Goal: Communication & Community: Share content

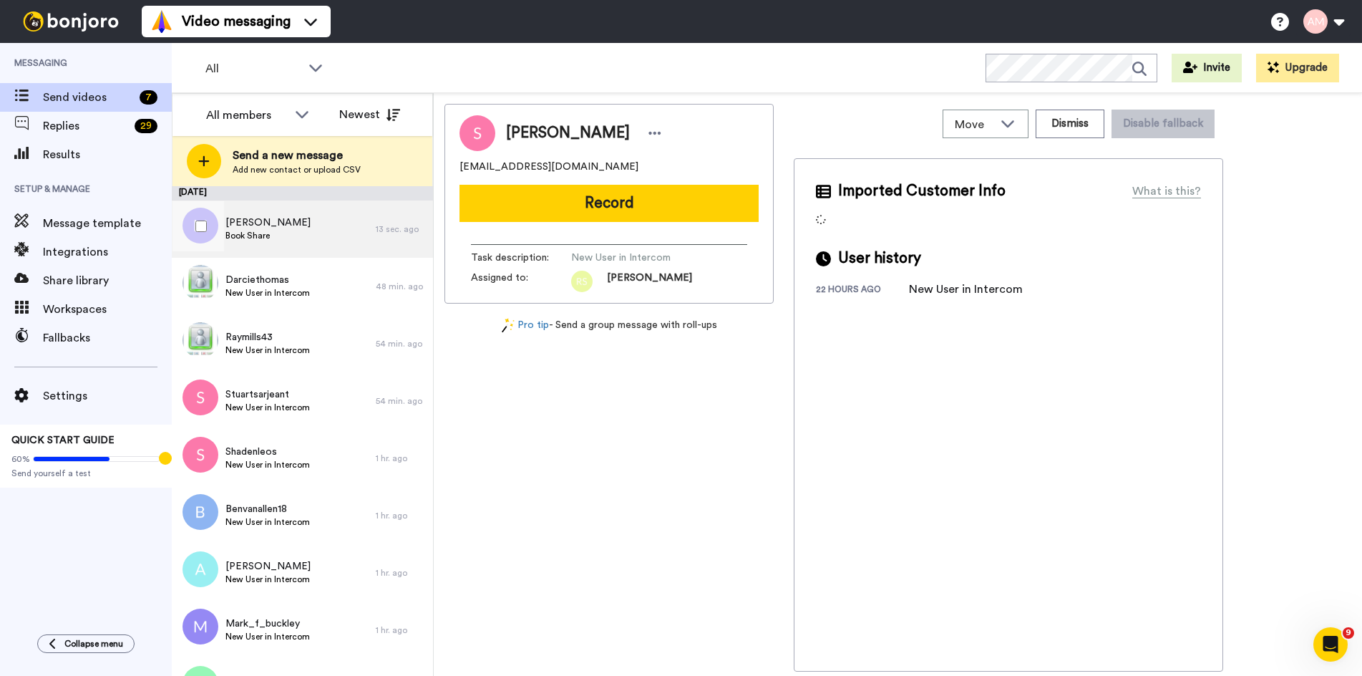
click at [233, 238] on span "Book Share" at bounding box center [267, 235] width 85 height 11
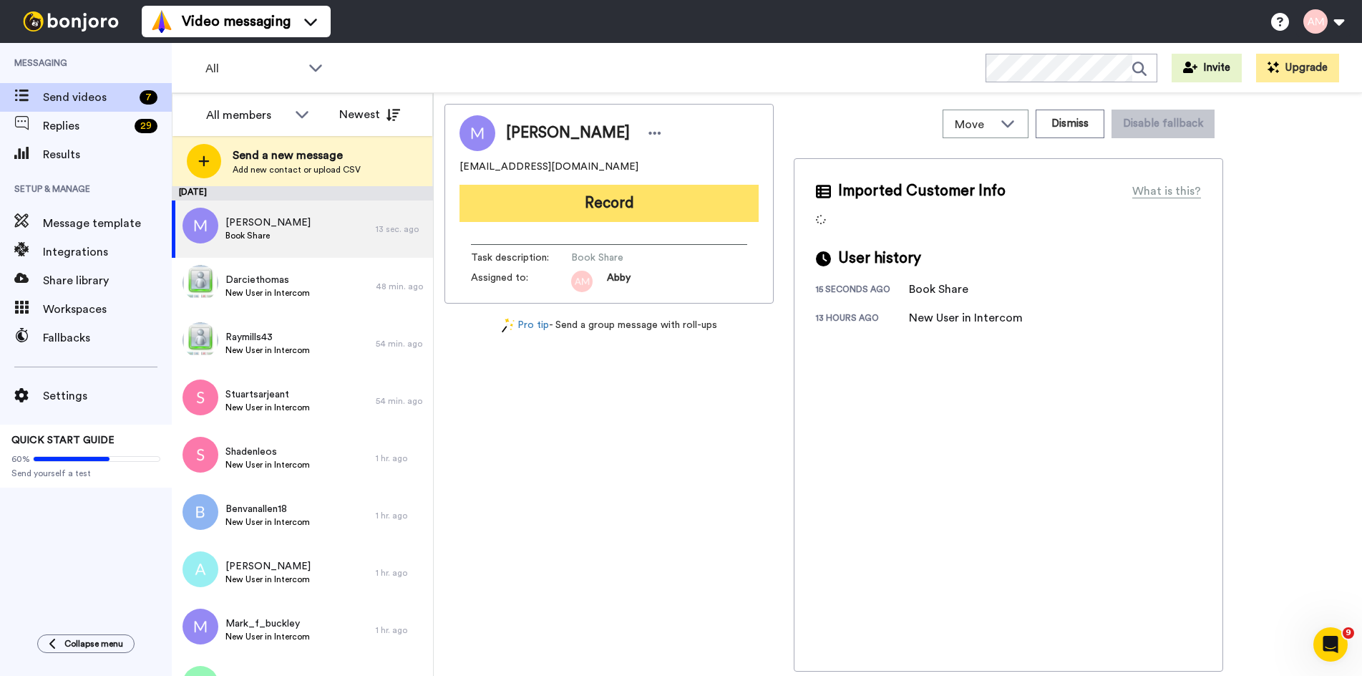
click at [586, 200] on button "Record" at bounding box center [608, 203] width 299 height 37
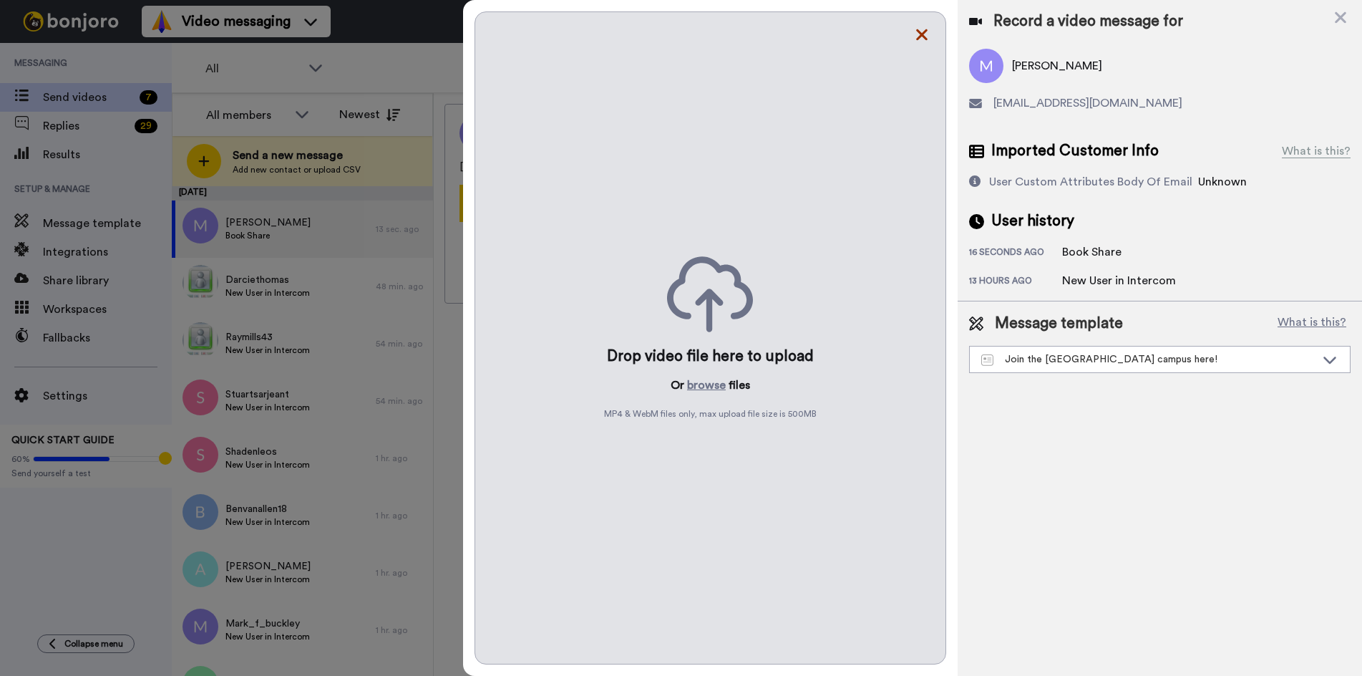
click at [920, 37] on icon at bounding box center [921, 34] width 11 height 11
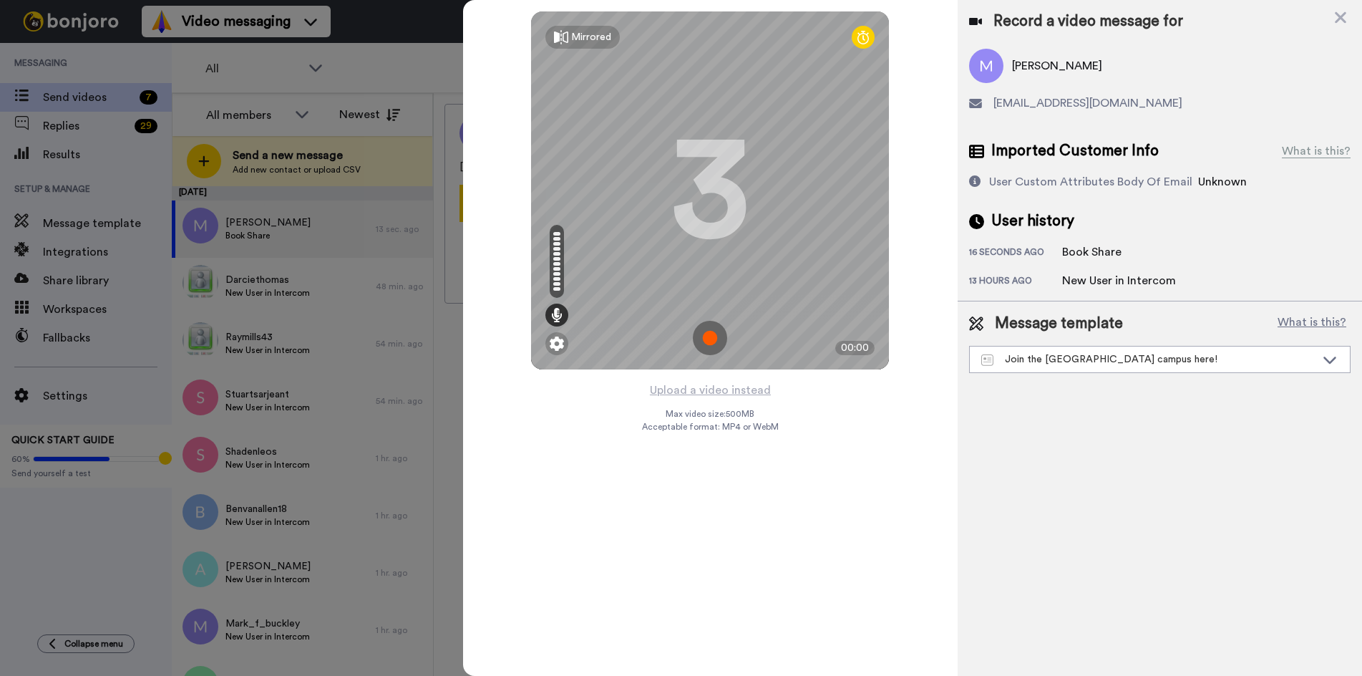
click at [713, 338] on img at bounding box center [710, 338] width 34 height 34
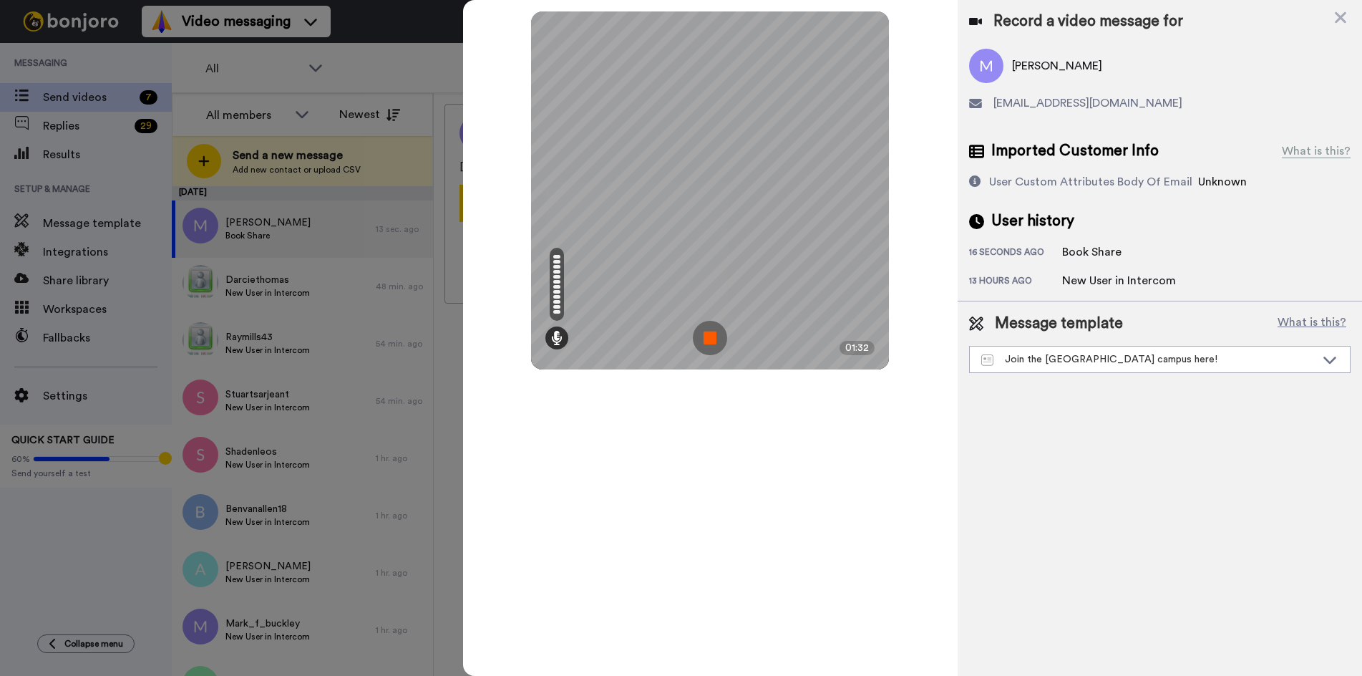
click at [713, 338] on img at bounding box center [710, 338] width 34 height 34
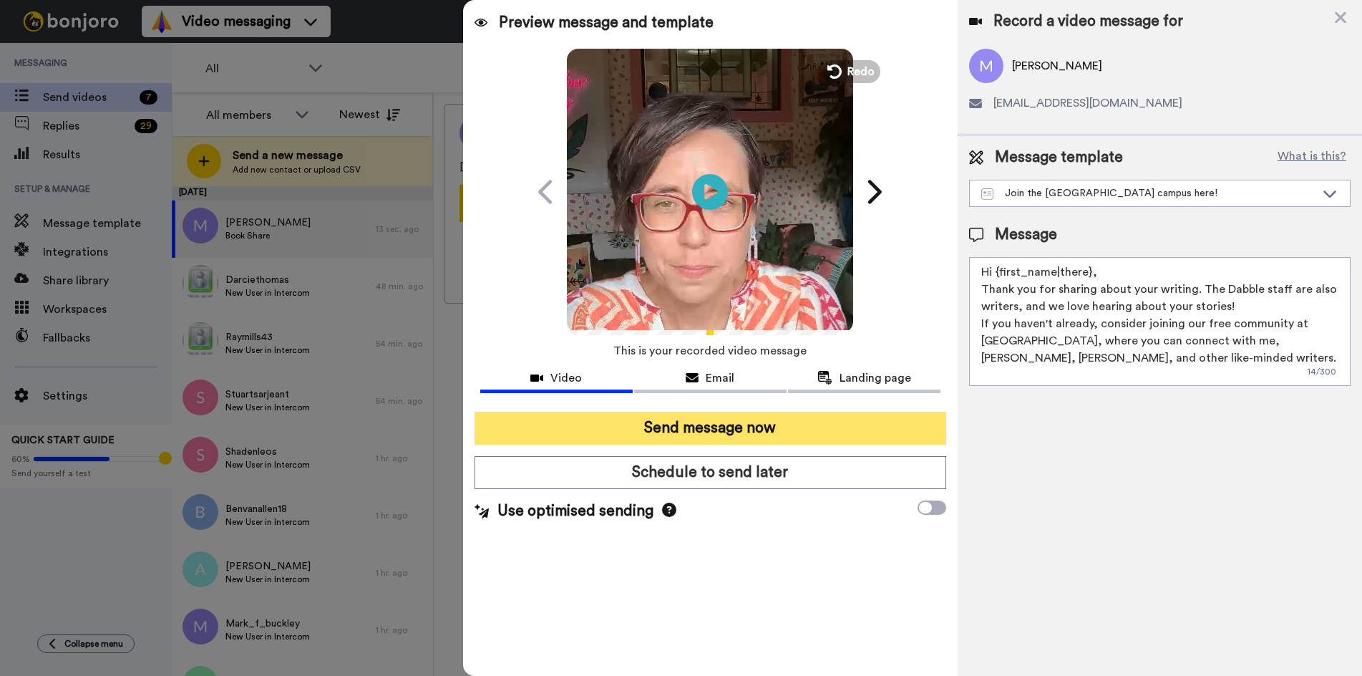
click at [668, 427] on button "Send message now" at bounding box center [710, 427] width 472 height 33
